Goal: Task Accomplishment & Management: Use online tool/utility

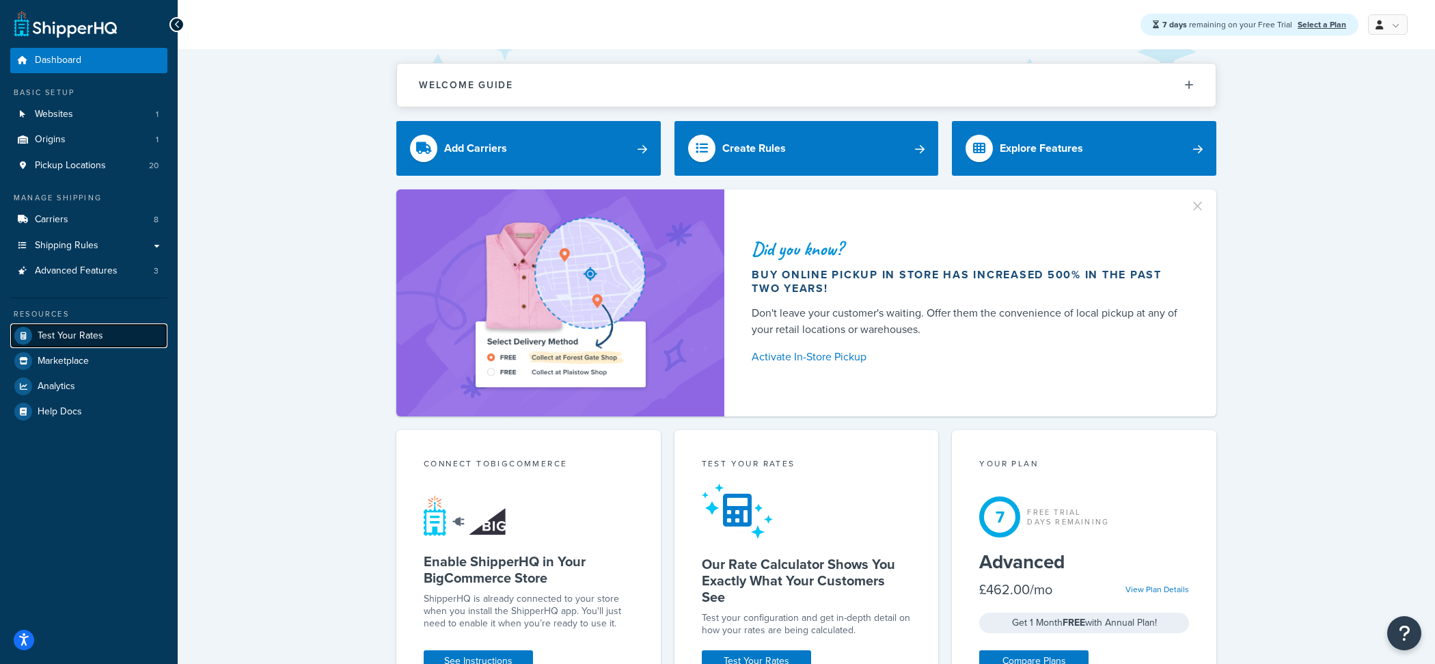
click at [102, 338] on link "Test Your Rates" at bounding box center [88, 335] width 157 height 25
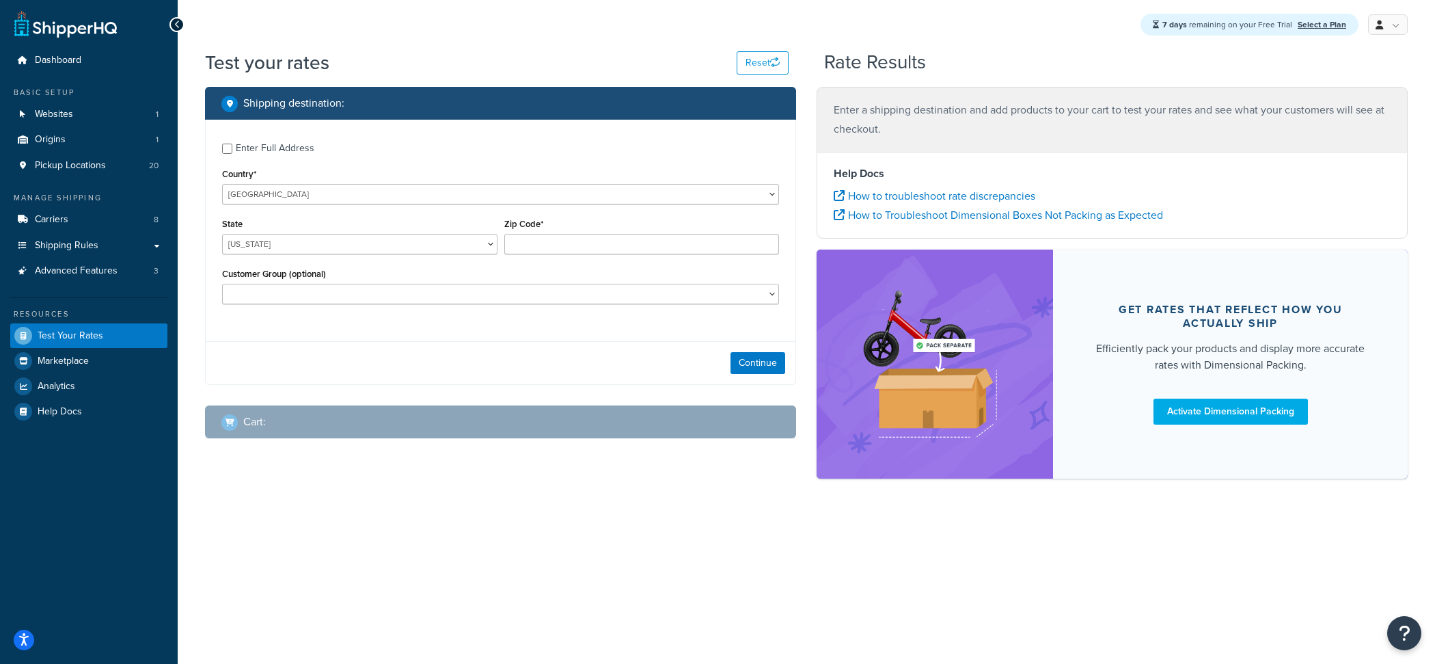
click at [260, 155] on div "Enter Full Address" at bounding box center [275, 148] width 79 height 19
click at [232, 154] on input "Enter Full Address" at bounding box center [227, 149] width 10 height 10
checkbox input "true"
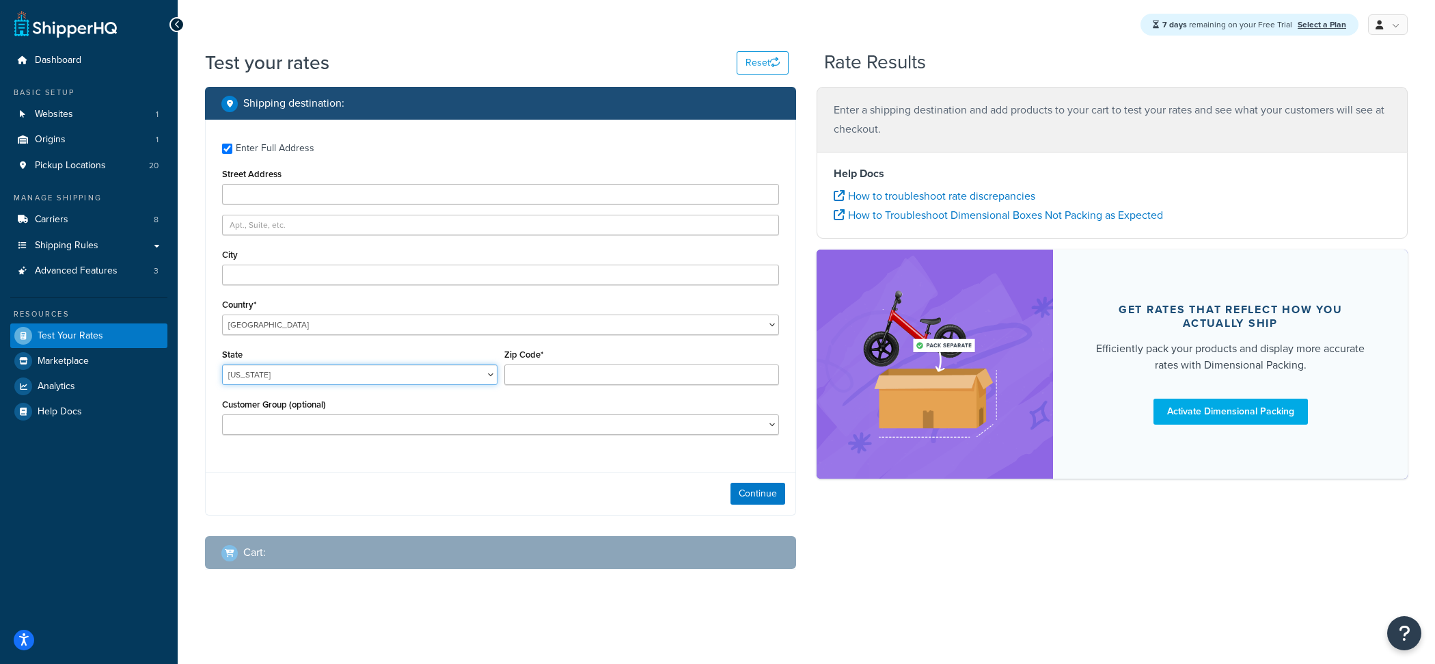
select select "ID"
click option "Idaho" at bounding box center [0, 0] width 0 height 0
click at [222, 314] on select "United States United Kingdom Afghanistan Åland Islands Albania Algeria American…" at bounding box center [500, 324] width 557 height 21
select select "CN"
click option "China" at bounding box center [0, 0] width 0 height 0
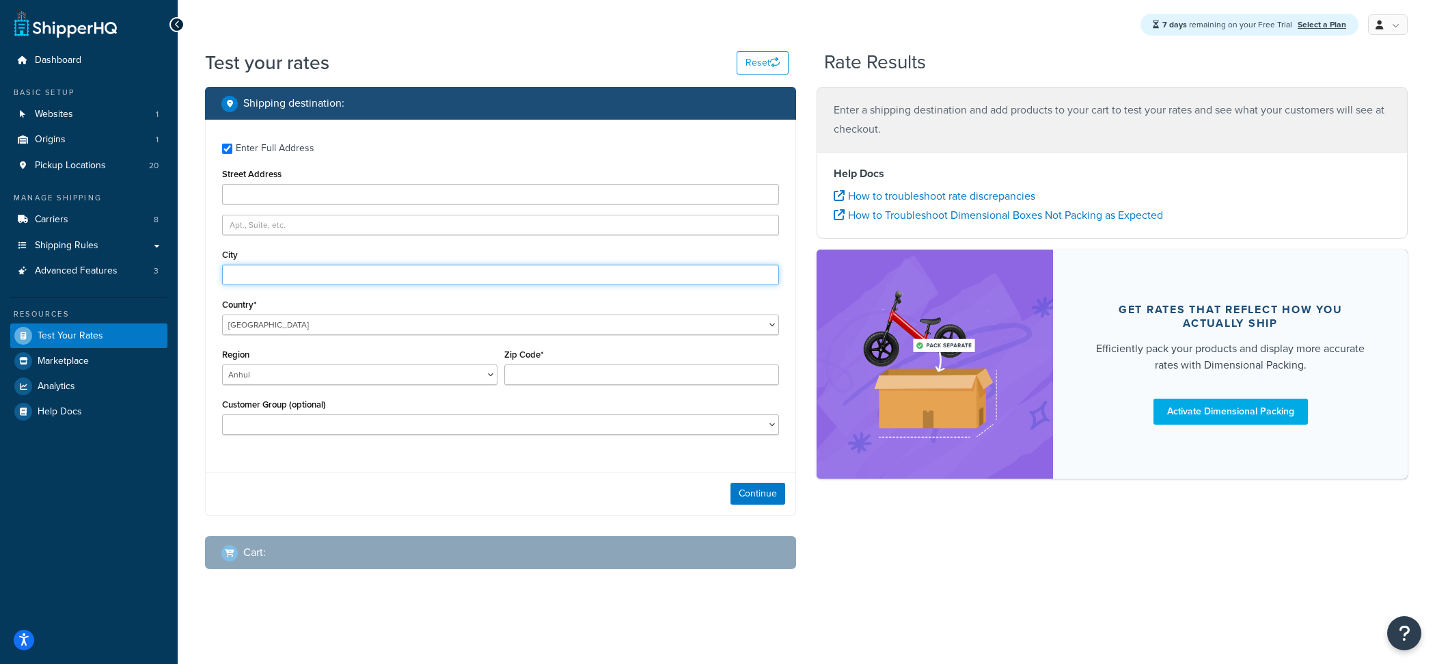
click at [283, 275] on input "City" at bounding box center [500, 275] width 557 height 21
type input "SS"
click at [586, 373] on input "Zip Code*" at bounding box center [641, 374] width 275 height 21
paste input "HA2 9BU"
type input "HA2 9BU"
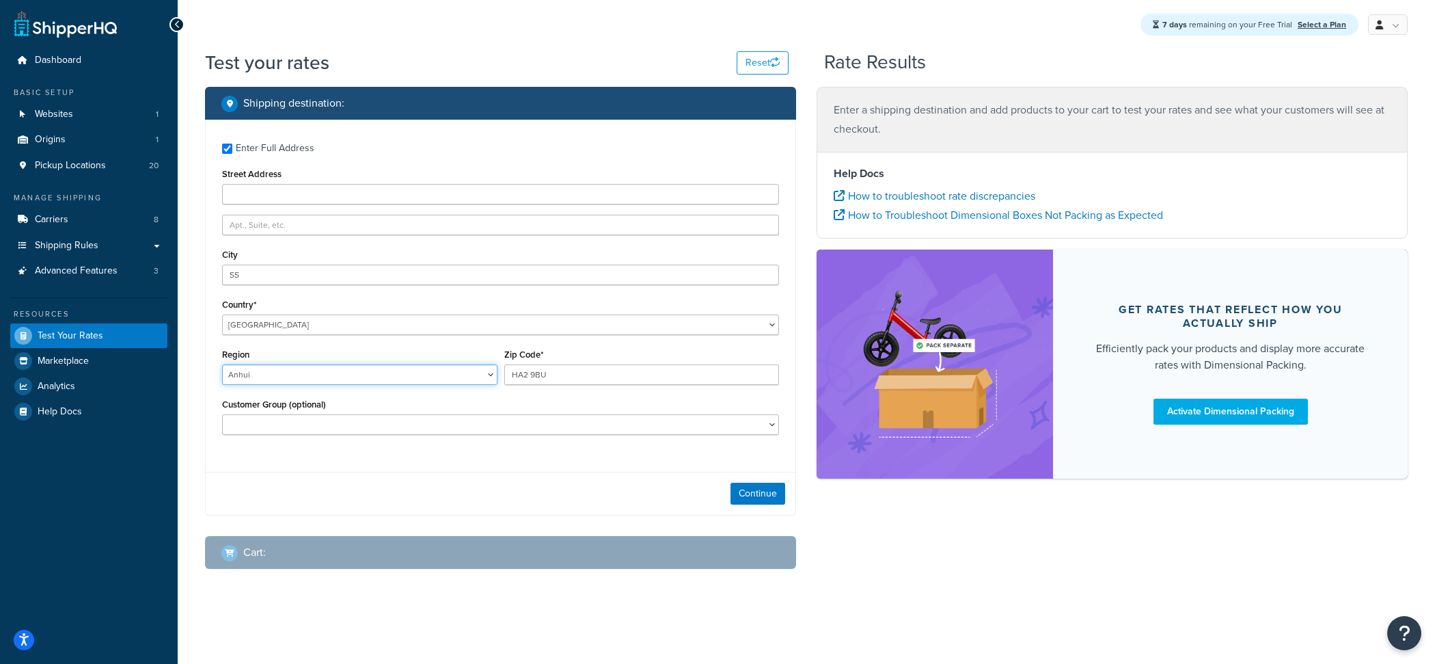
click at [222, 364] on select "Anhui Beijing Chongqing Fujian Gansu Guangdong Guangxi Guizhou Hainan Hebei Hei…" at bounding box center [359, 374] width 275 height 21
click at [222, 314] on select "United States United Kingdom Afghanistan Åland Islands Albania Algeria American…" at bounding box center [500, 324] width 557 height 21
select select "CH"
click option "Switzerland" at bounding box center [0, 0] width 0 height 0
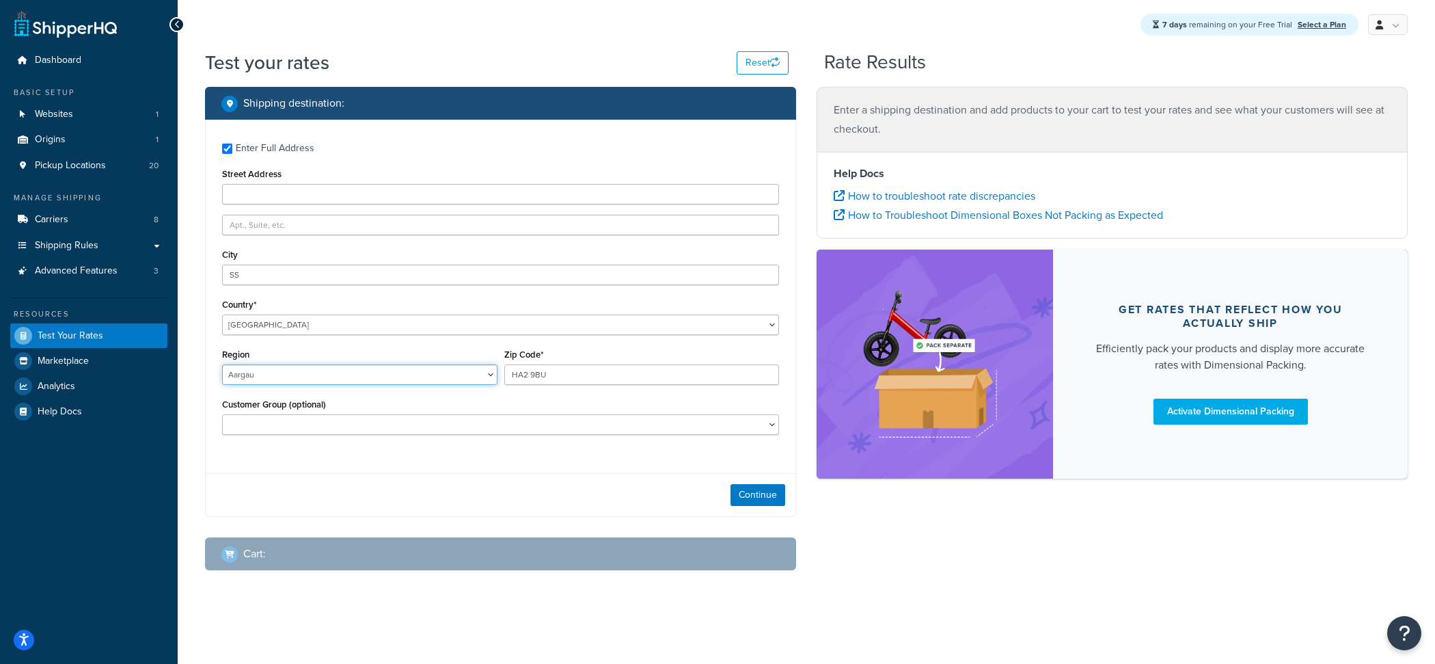
click at [222, 364] on select "Aargau Appenzell Ausserrhoden Appenzell Innerrhoden Basel-Landschaft Basel-Stad…" at bounding box center [359, 374] width 275 height 21
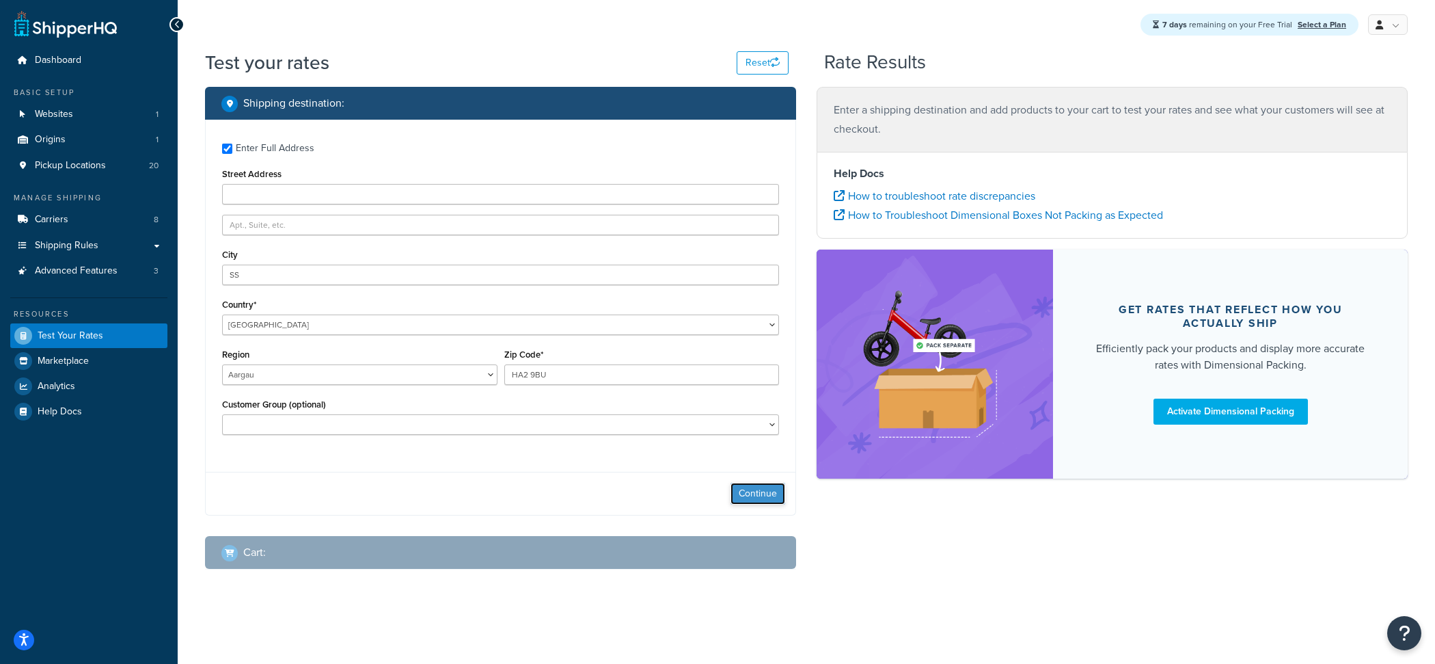
click at [756, 491] on button "Continue" at bounding box center [758, 494] width 55 height 22
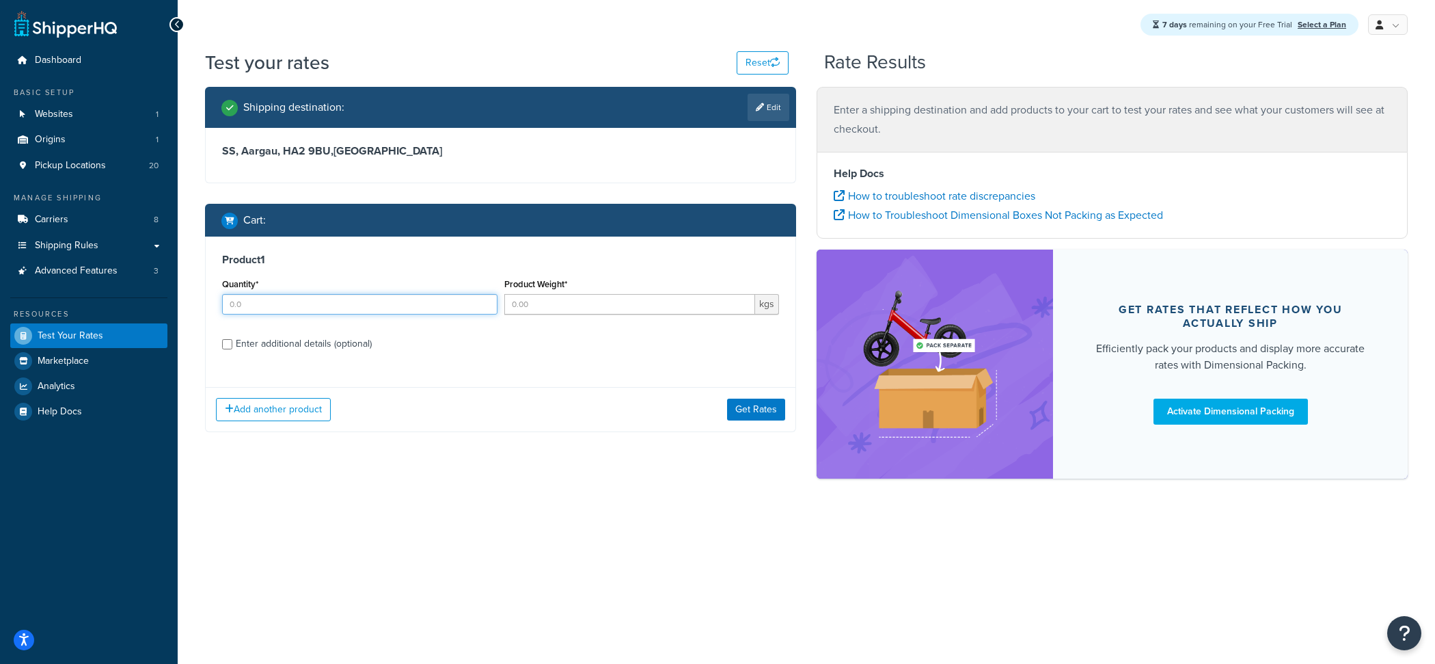
click at [343, 312] on input "Quantity*" at bounding box center [359, 304] width 275 height 21
type input "1"
click at [522, 303] on input "Product Weight*" at bounding box center [630, 304] width 252 height 21
type input "0"
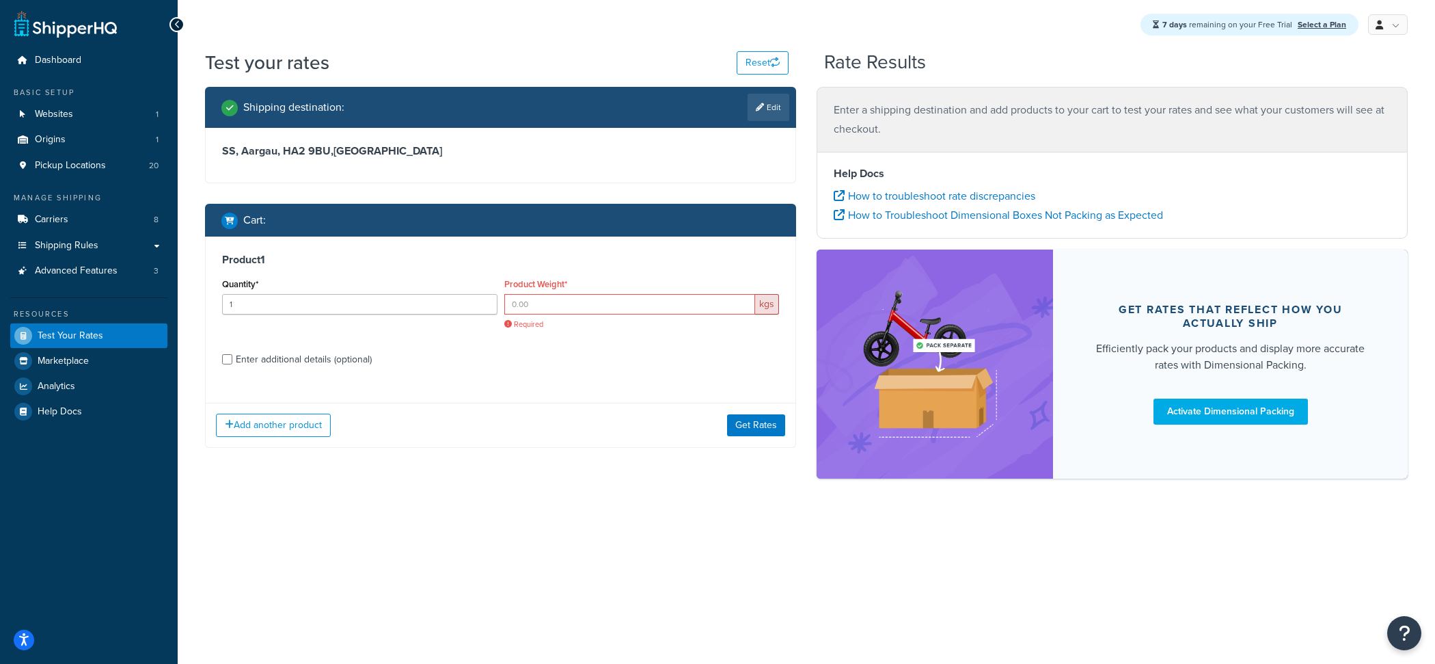
click at [381, 329] on div "Product 1 Quantity* 1 Product Weight* kgs Required Enter additional details (op…" at bounding box center [501, 313] width 590 height 155
click at [364, 357] on div "Enter additional details (optional)" at bounding box center [304, 359] width 136 height 19
click at [232, 357] on input "Enter additional details (optional)" at bounding box center [227, 359] width 10 height 10
checkbox input "true"
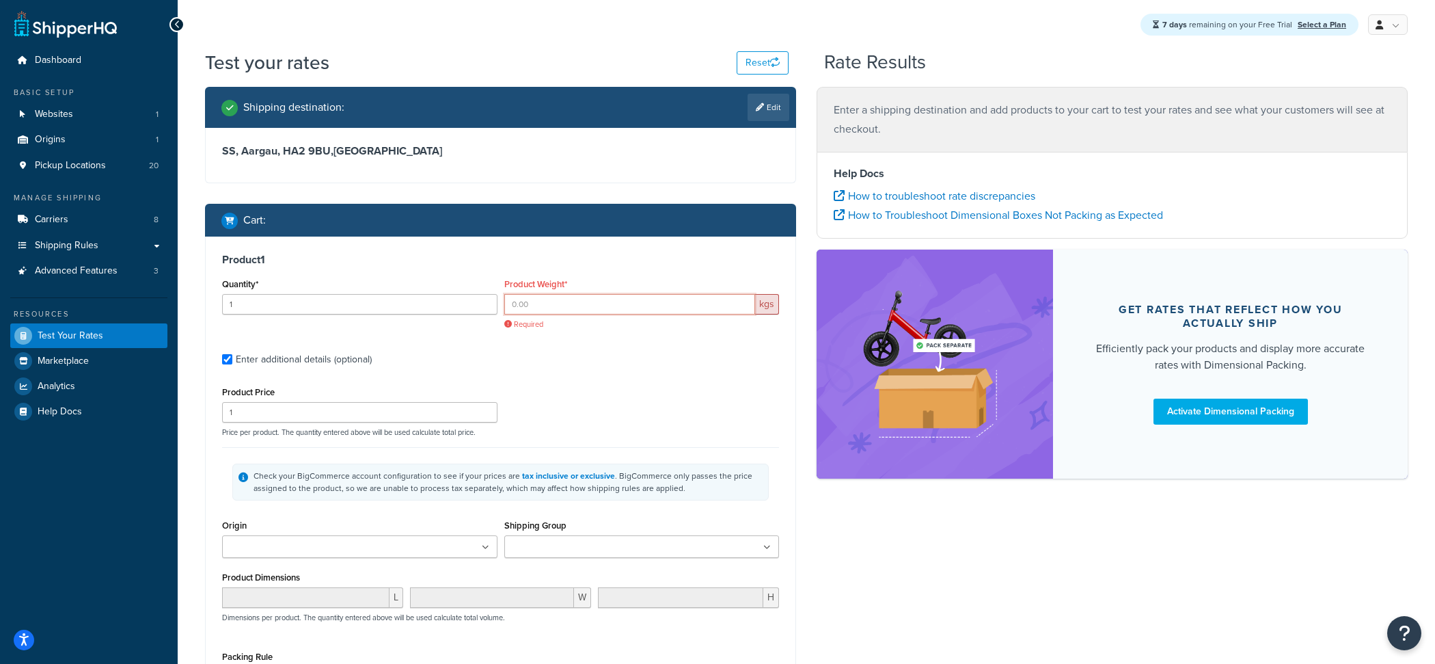
click at [542, 310] on input "Product Weight*" at bounding box center [630, 304] width 252 height 21
type input "0"
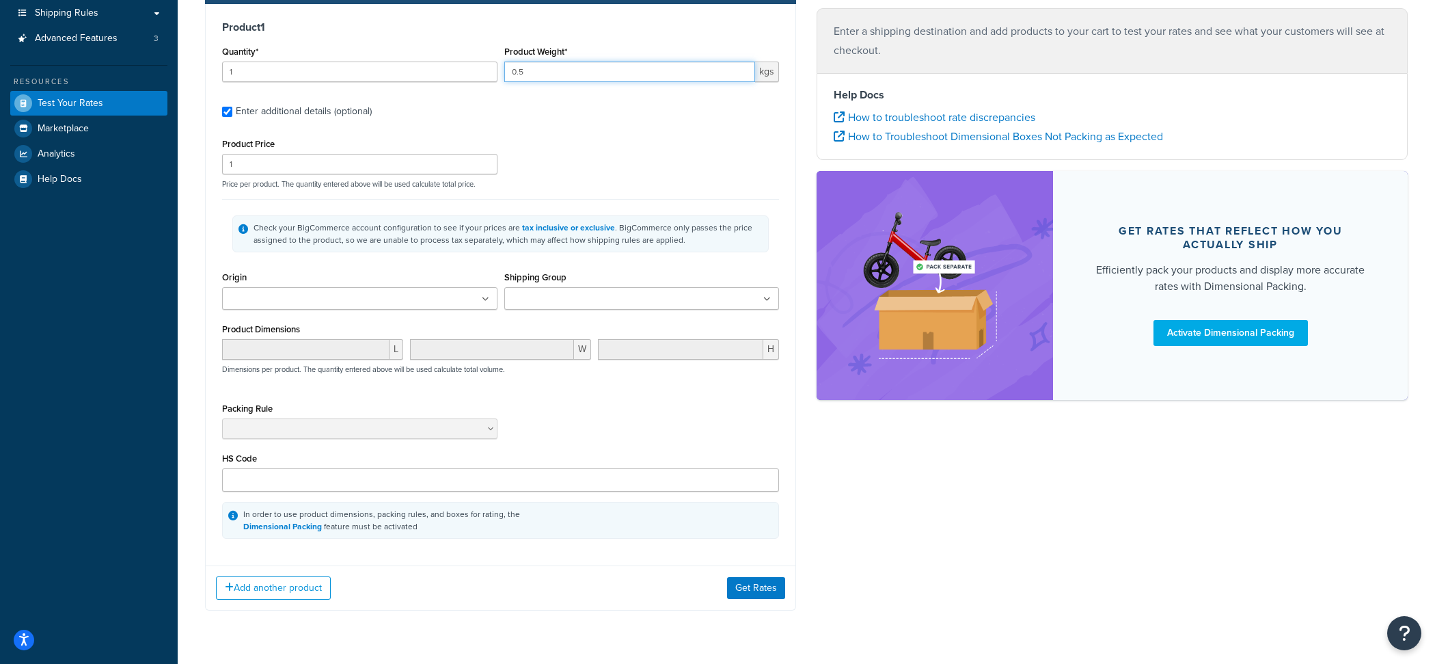
scroll to position [269, 0]
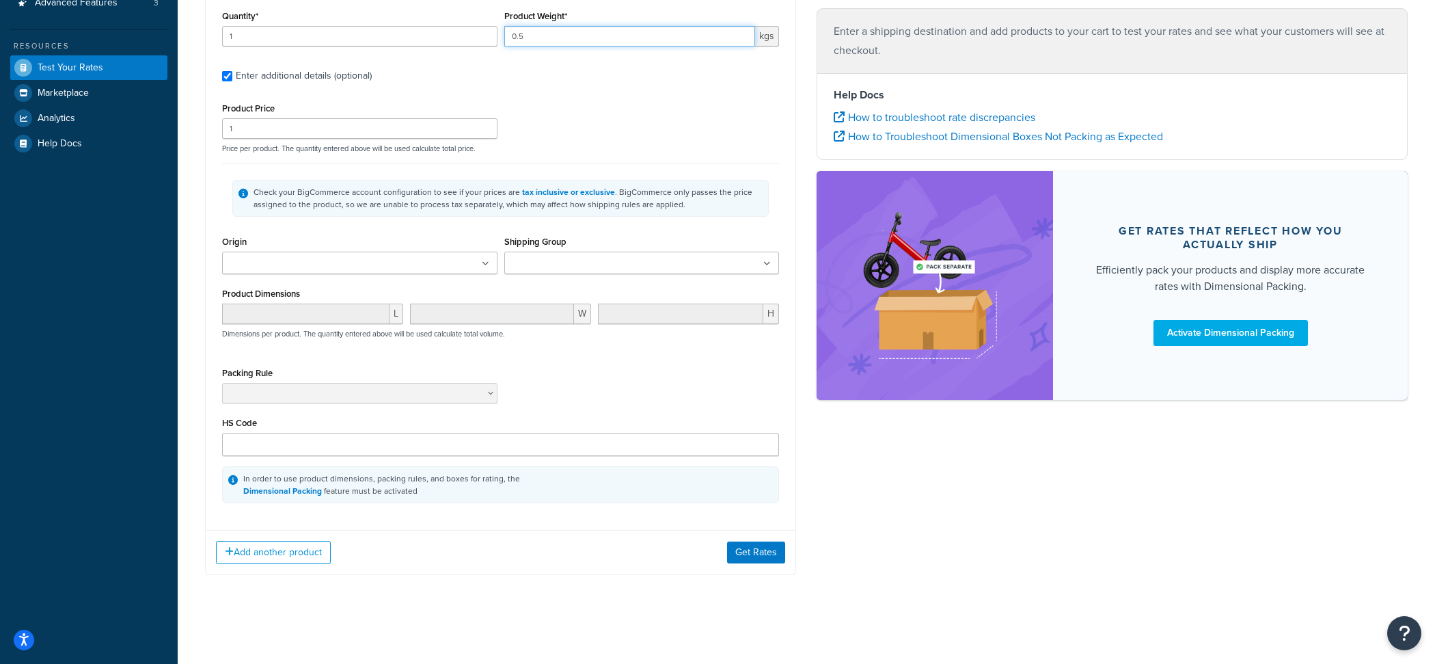
type input "0.5"
click at [402, 453] on input "HS Code" at bounding box center [500, 444] width 557 height 23
paste input "82.03.20"
type input "82.03.20"
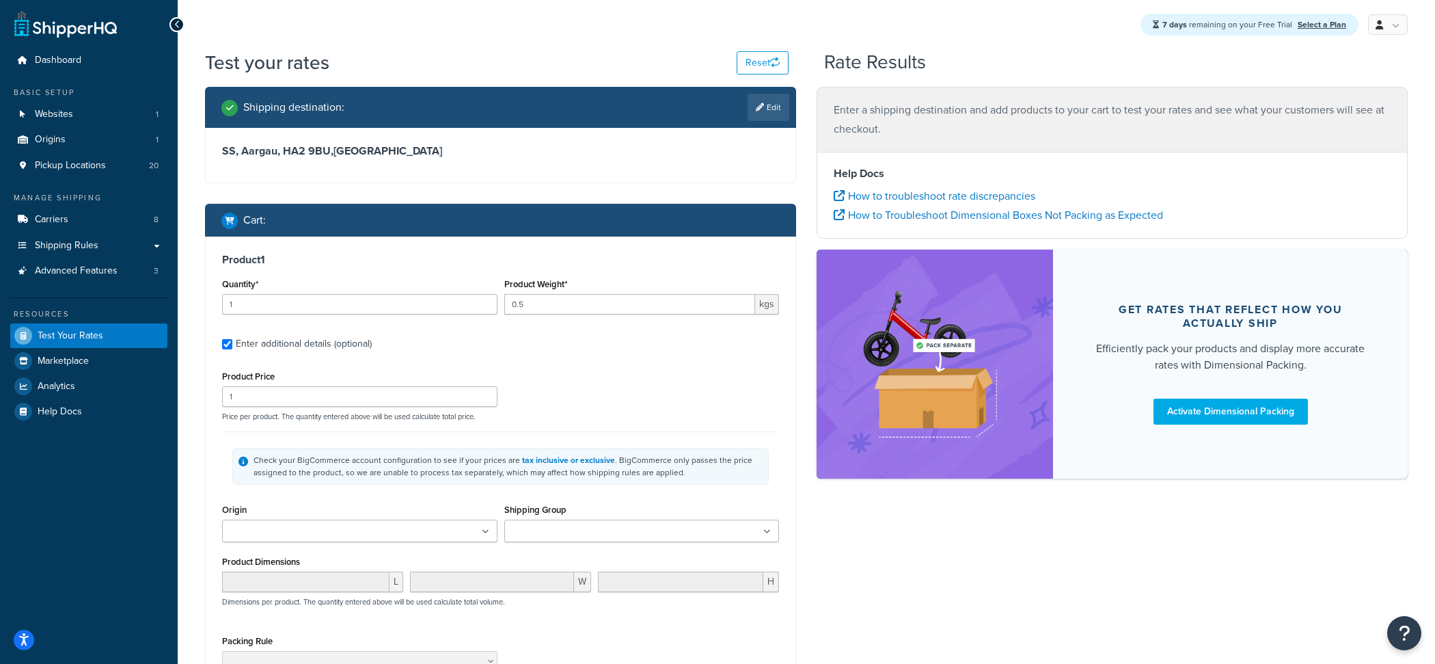
click at [790, 105] on div "Shipping destination : Edit" at bounding box center [500, 107] width 591 height 41
click at [783, 107] on link "Edit" at bounding box center [769, 107] width 42 height 27
select select "CH"
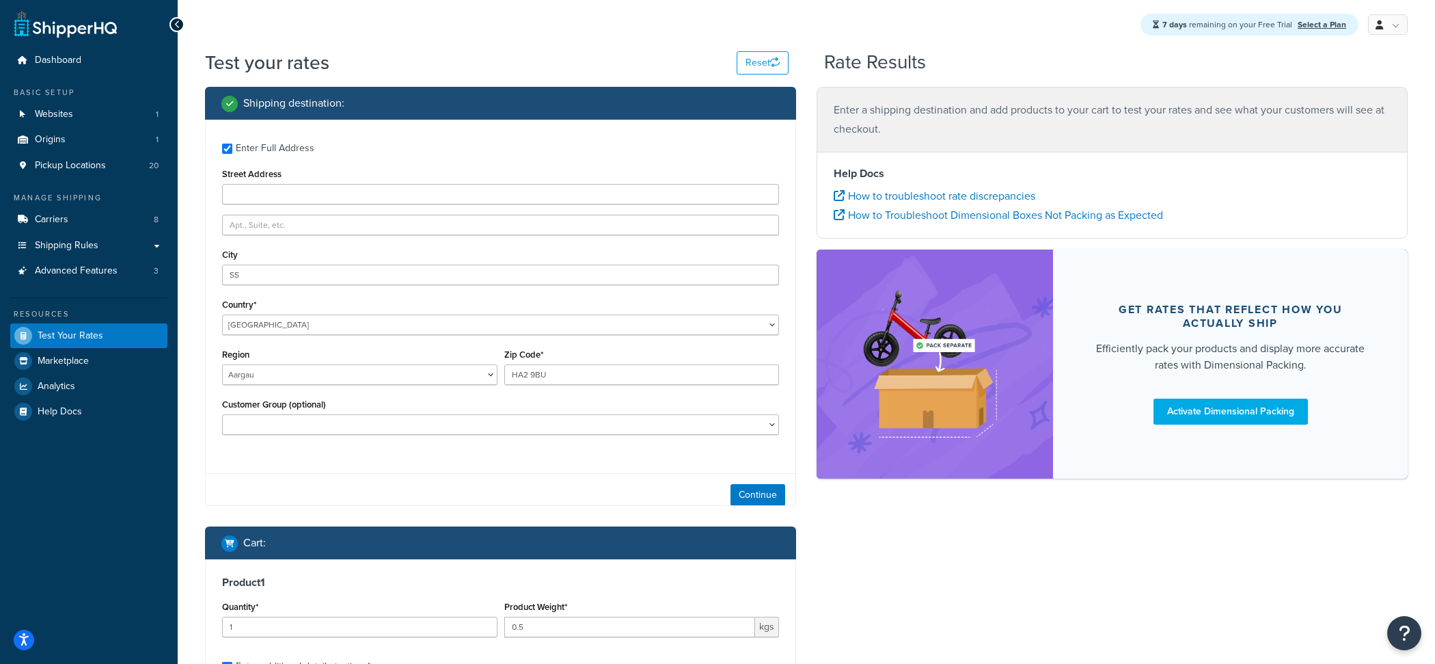
click at [317, 182] on div "Street Address" at bounding box center [500, 185] width 557 height 40
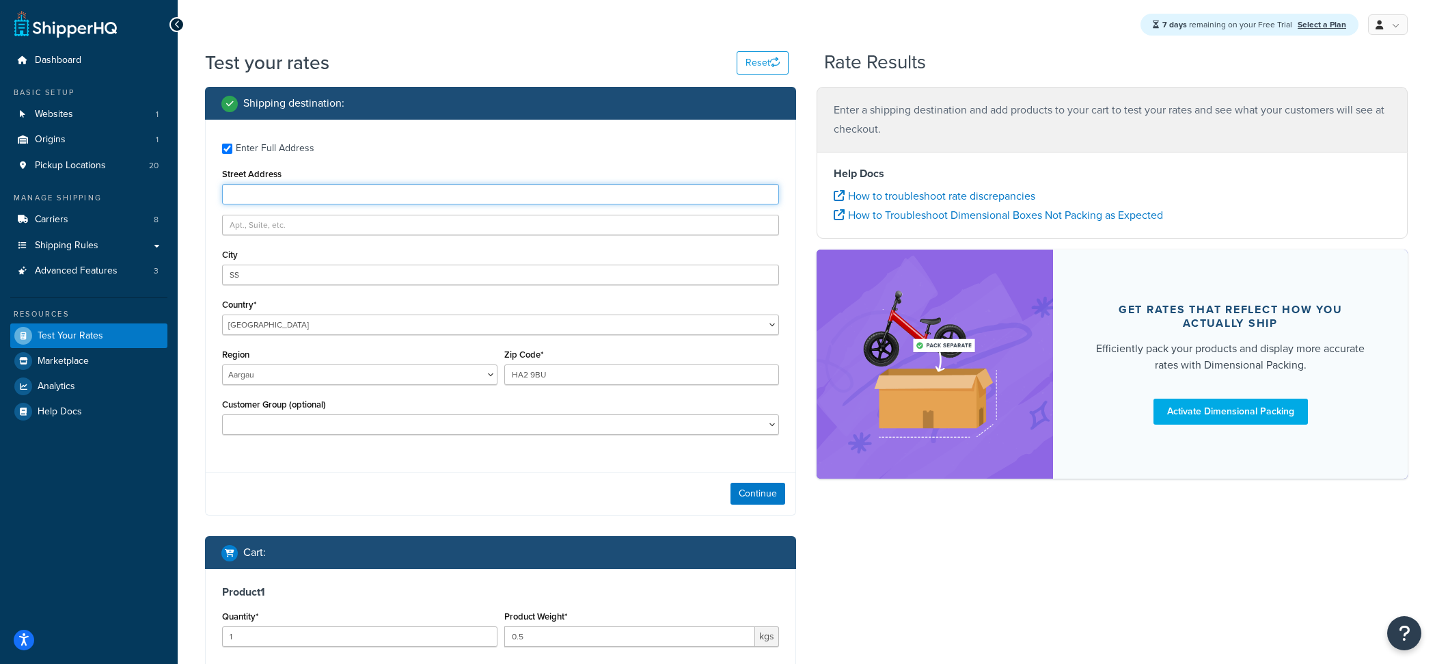
click at [317, 189] on input "Street Address" at bounding box center [500, 194] width 557 height 21
paste input "111"
type input "111"
click at [769, 506] on div "Continue" at bounding box center [501, 493] width 590 height 43
click at [768, 500] on button "Continue" at bounding box center [758, 494] width 55 height 22
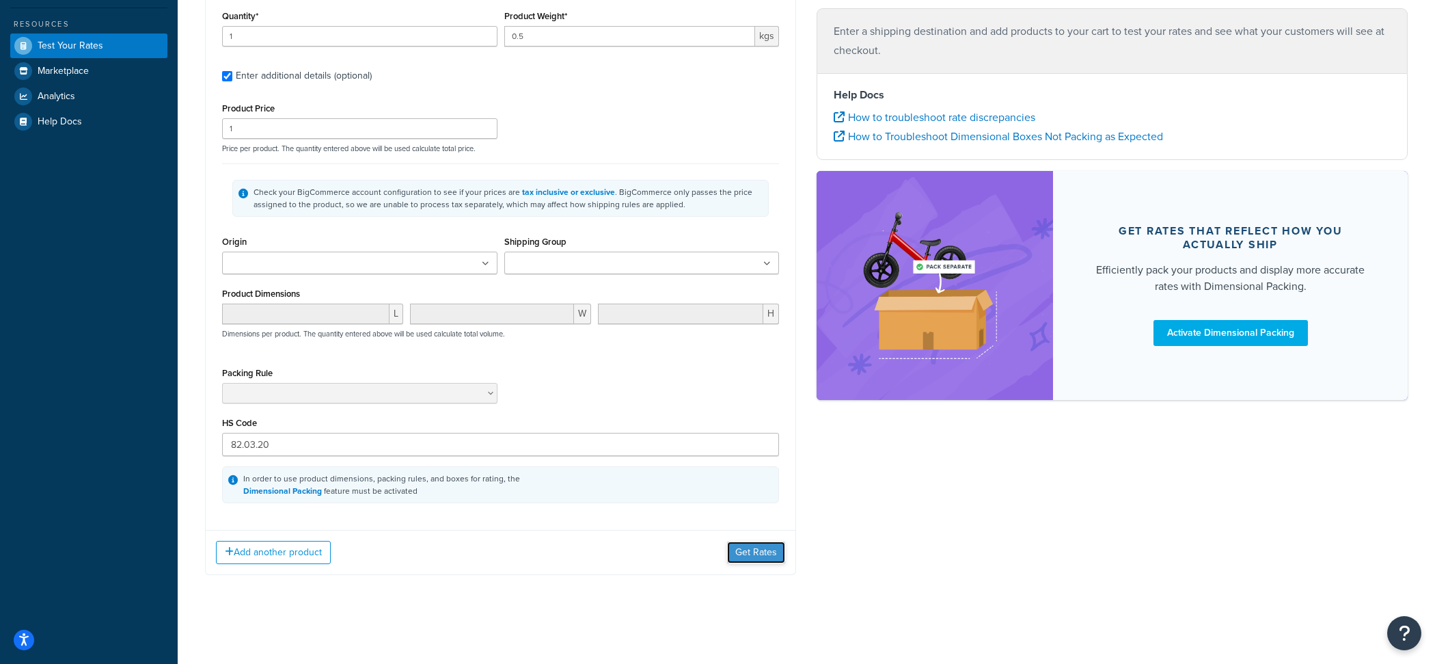
click at [768, 561] on button "Get Rates" at bounding box center [756, 552] width 58 height 22
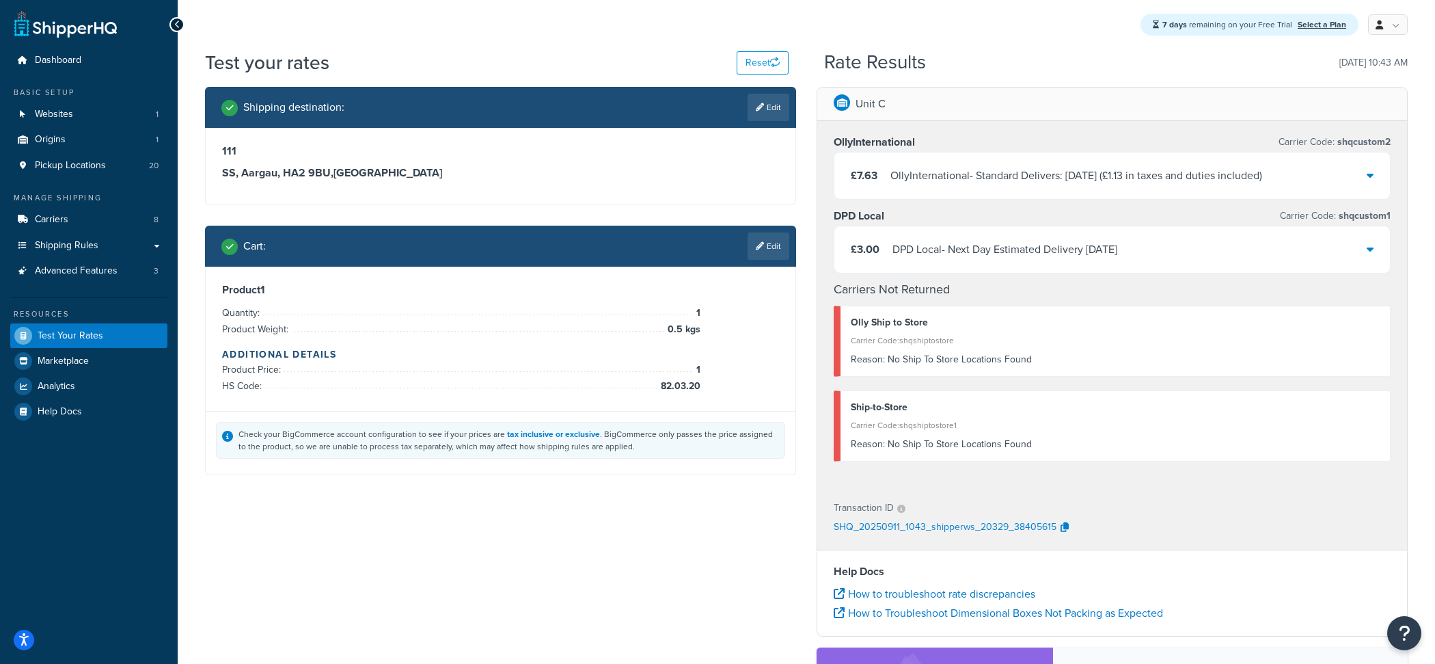
click at [1033, 185] on div "OllyInternational - Standard Delivers: Tue, 16 Sep ( £1.13 in taxes and duties …" at bounding box center [1077, 175] width 372 height 19
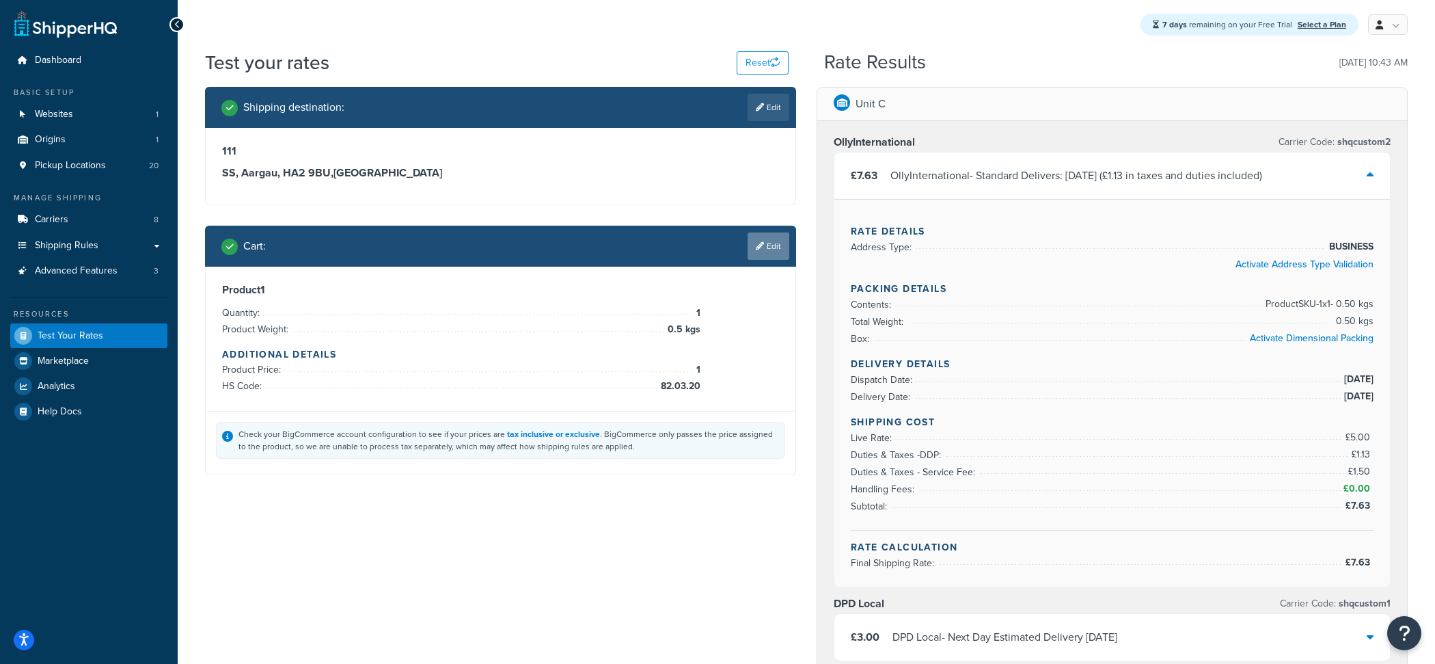
click at [774, 258] on link "Edit" at bounding box center [769, 245] width 42 height 27
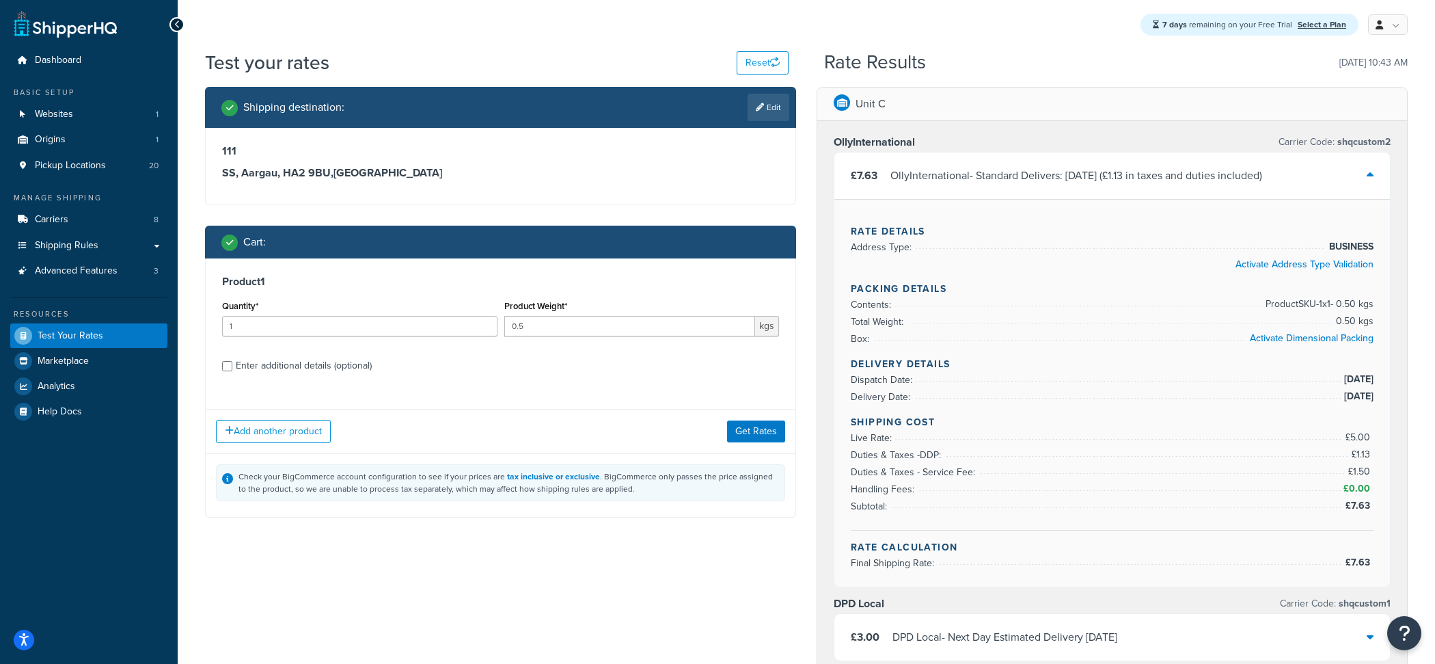
click at [293, 383] on div "Product 1 Quantity* 1 Product Weight* 0.5 kgs Enter additional details (optiona…" at bounding box center [501, 328] width 590 height 140
click at [294, 379] on div "Product 1 Quantity* 1 Product Weight* 0.5 kgs Enter additional details (optiona…" at bounding box center [501, 328] width 590 height 140
click at [300, 375] on div "Enter additional details (optional)" at bounding box center [304, 365] width 136 height 19
click at [232, 371] on input "Enter additional details (optional)" at bounding box center [227, 366] width 10 height 10
checkbox input "true"
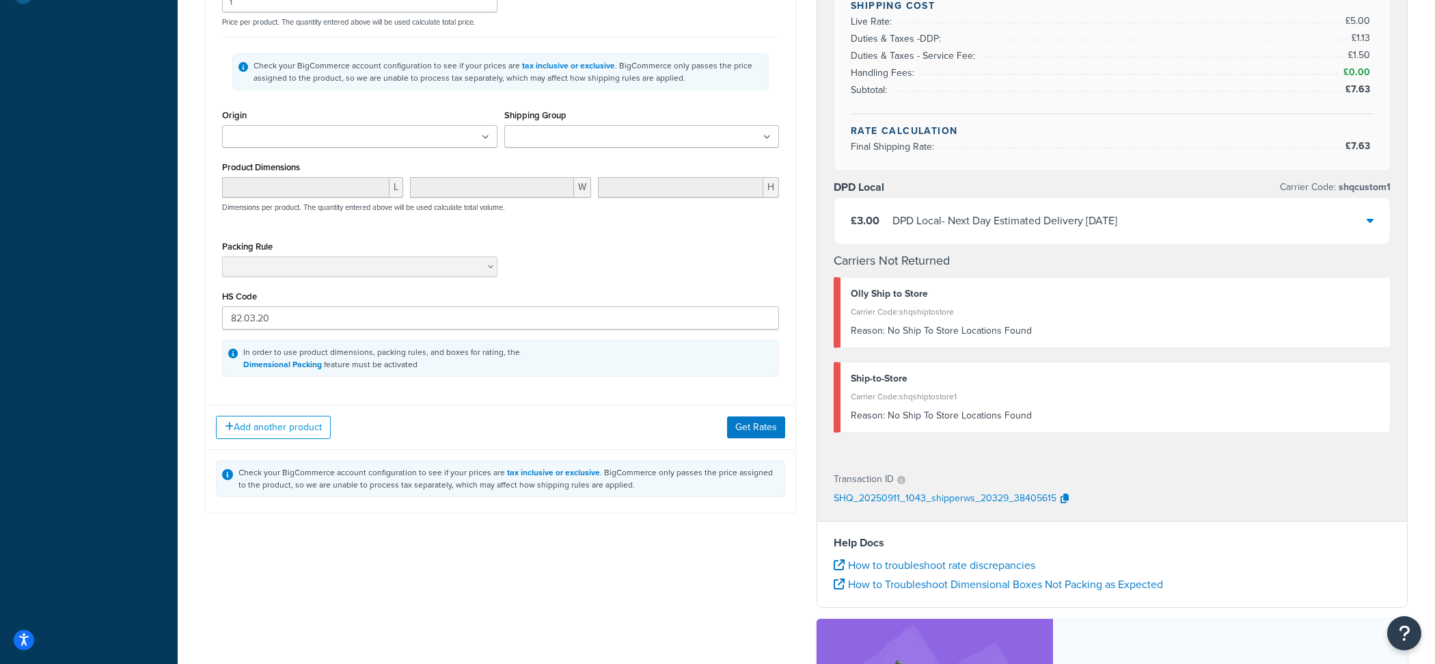
scroll to position [452, 0]
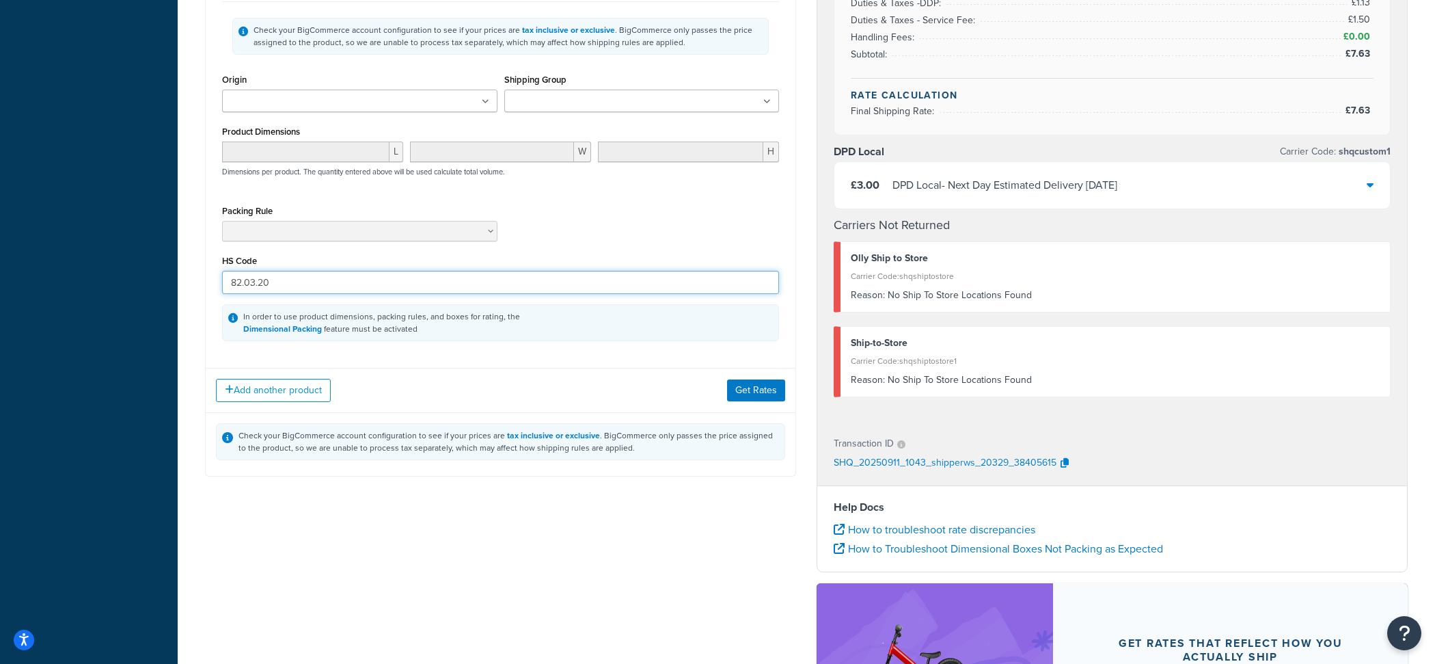
click at [323, 288] on input "82.03.20" at bounding box center [500, 282] width 557 height 23
click at [737, 391] on button "Get Rates" at bounding box center [756, 390] width 58 height 22
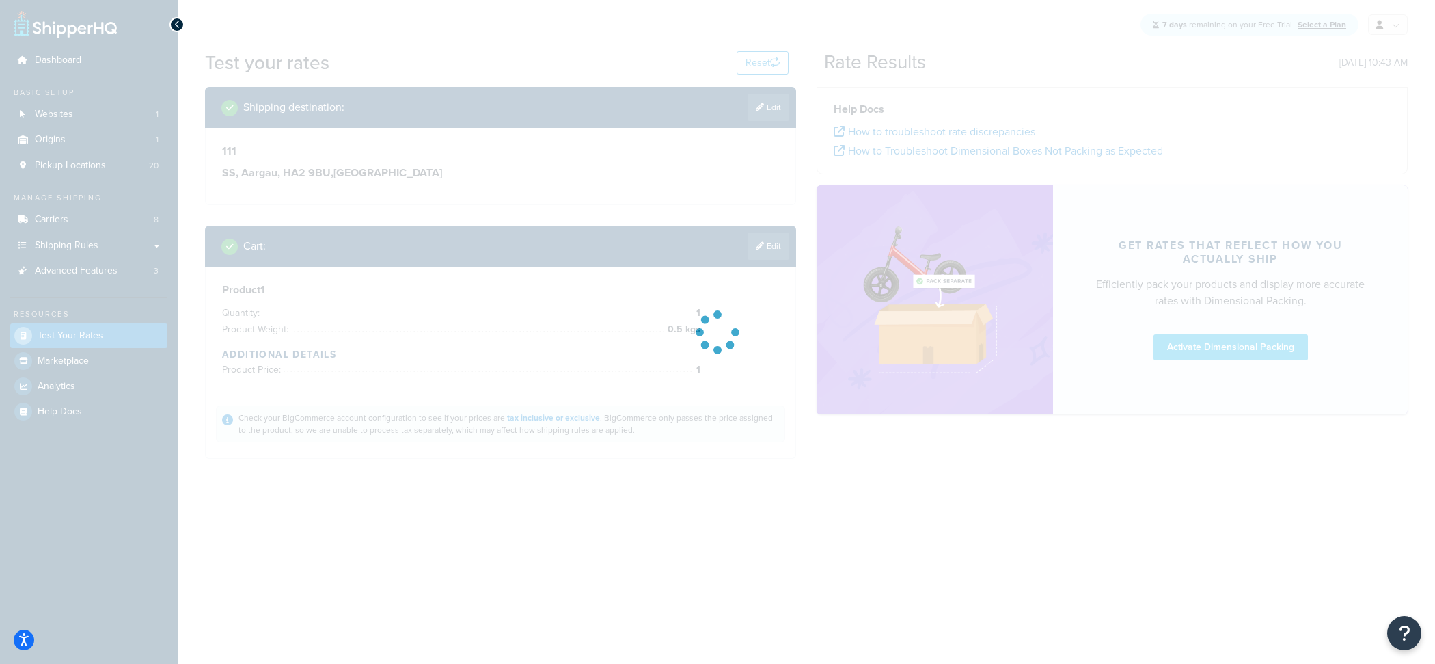
scroll to position [0, 0]
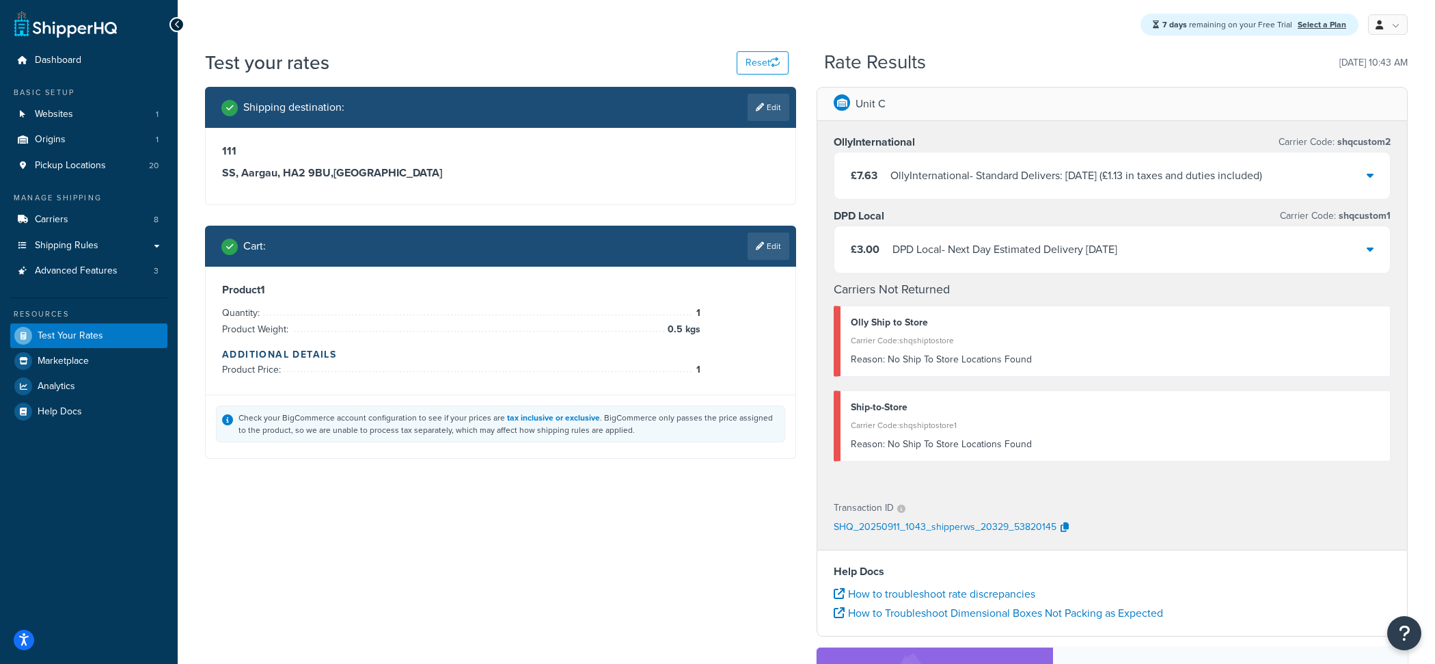
click at [1016, 166] on div "£7.63 OllyInternational - Standard Delivers: Tue, 16 Sep ( £1.13 in taxes and d…" at bounding box center [1113, 175] width 556 height 46
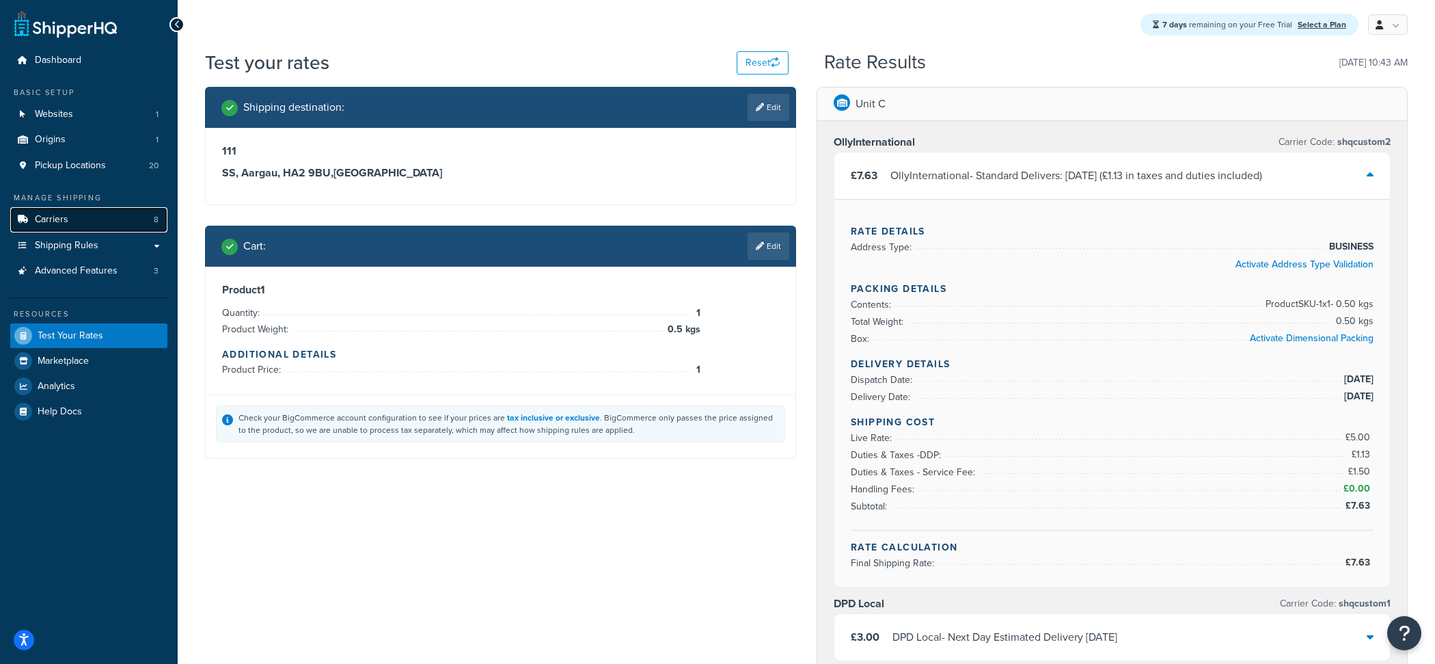
click at [119, 212] on link "Carriers 8" at bounding box center [88, 219] width 157 height 25
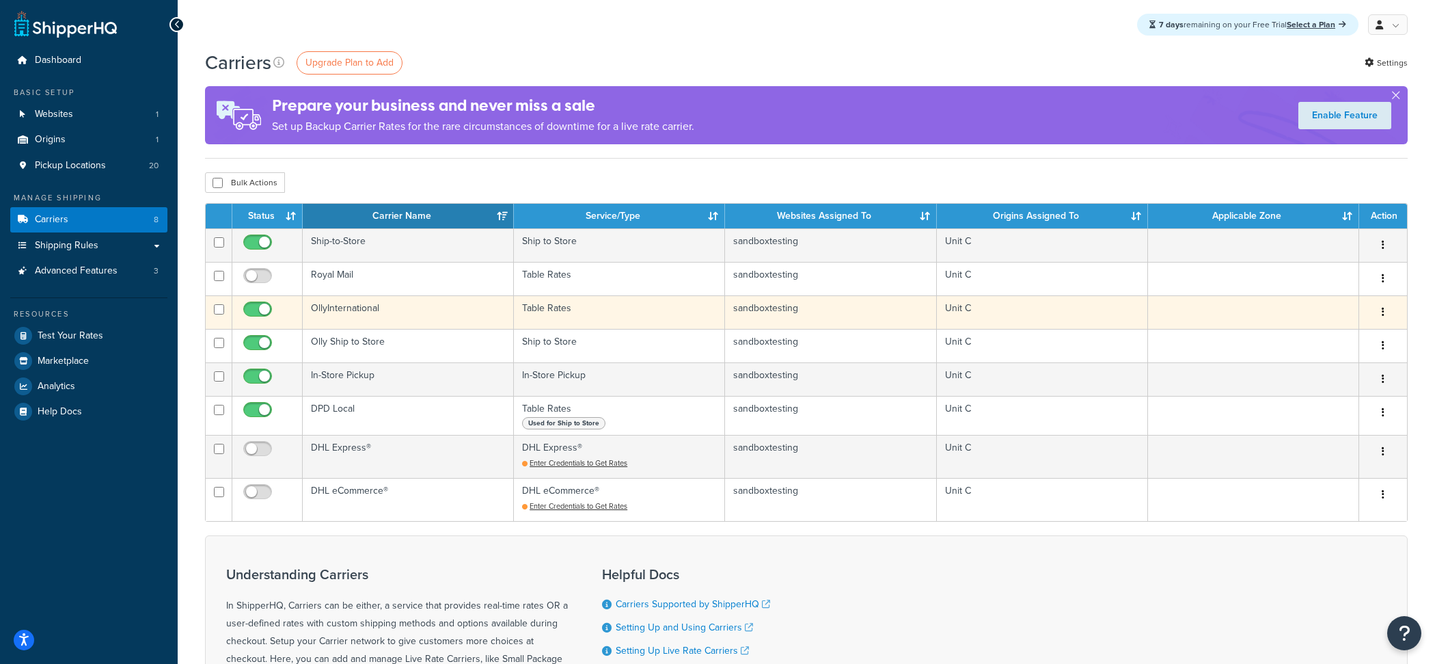
click at [416, 314] on td "OllyInternational" at bounding box center [408, 311] width 211 height 33
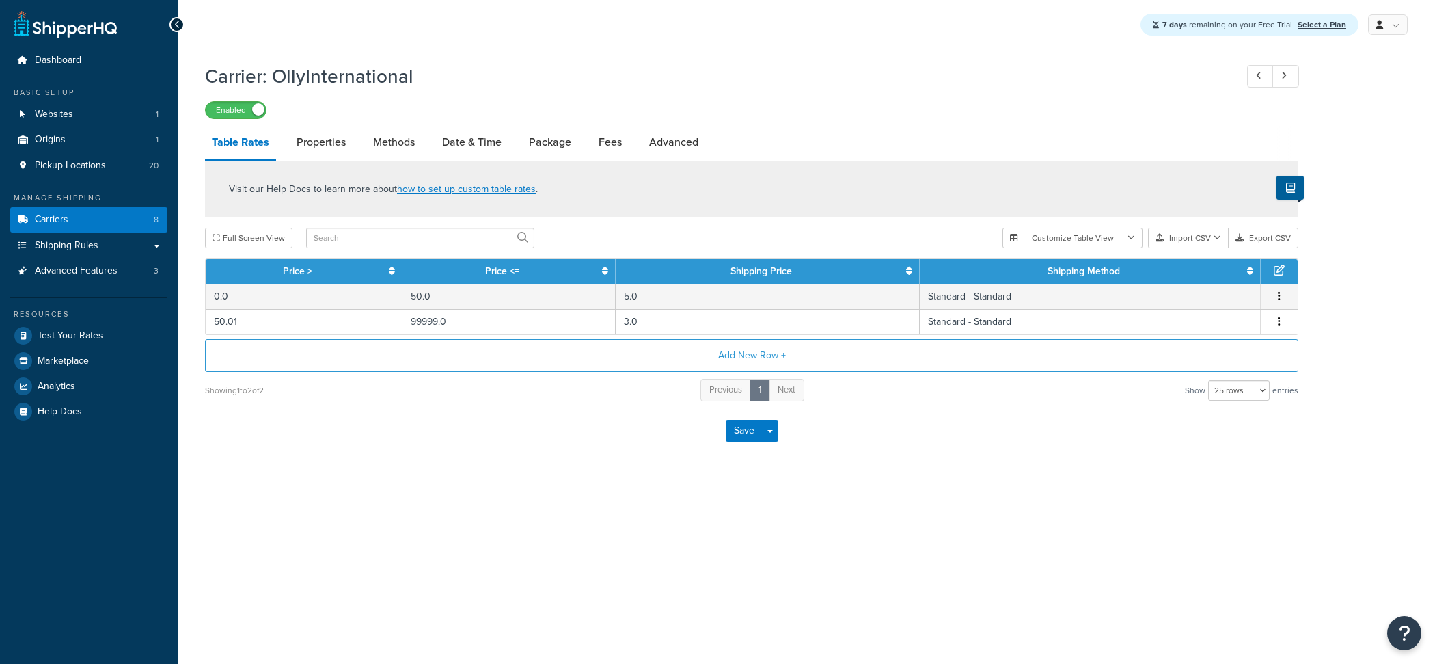
select select "25"
drag, startPoint x: 591, startPoint y: 150, endPoint x: 601, endPoint y: 143, distance: 13.3
click at [591, 150] on li "Package" at bounding box center [557, 142] width 70 height 33
click at [601, 143] on link "Fees" at bounding box center [610, 142] width 37 height 33
select select "AFTER"
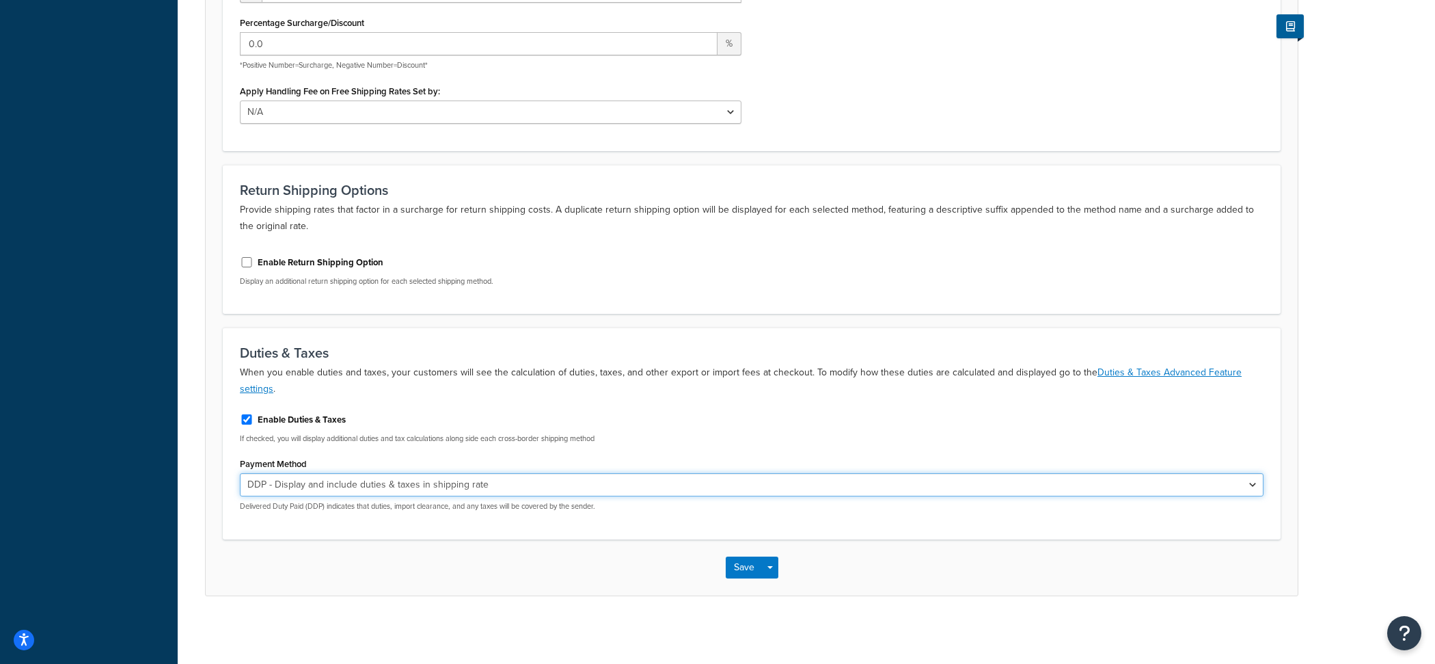
scroll to position [441, 0]
